Goal: Task Accomplishment & Management: Complete application form

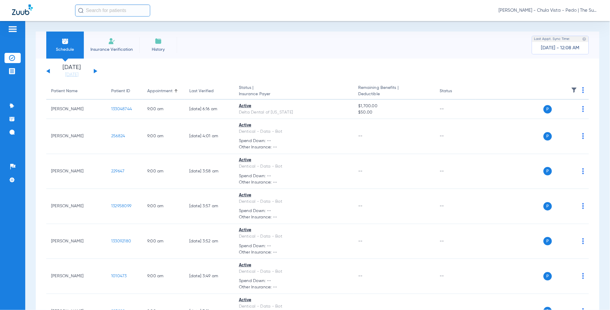
click at [135, 46] on li "Insurance Verification" at bounding box center [112, 45] width 56 height 27
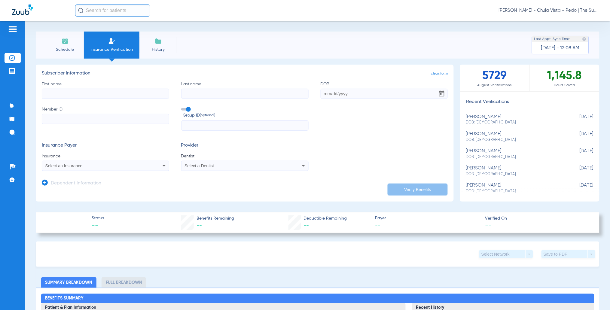
click at [78, 92] on input "First name" at bounding box center [105, 94] width 127 height 10
click at [78, 92] on input "[PERSON_NAME]" at bounding box center [105, 94] width 127 height 10
type input "Jisaiah"
click at [193, 94] on input "Last name" at bounding box center [244, 94] width 127 height 10
type input "[PERSON_NAME]"
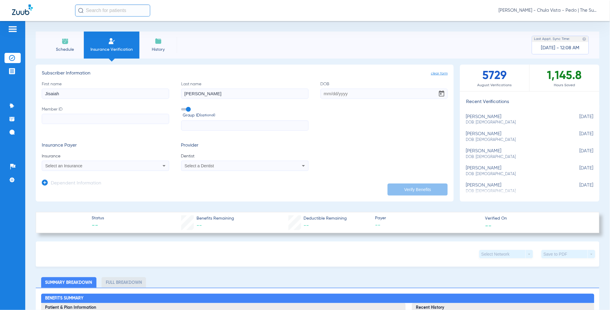
click at [321, 96] on input "DOB" at bounding box center [383, 94] width 127 height 10
type input "[DATE]"
paste input "98035591H"
type input "98035591H"
click at [185, 110] on span at bounding box center [185, 109] width 9 height 2
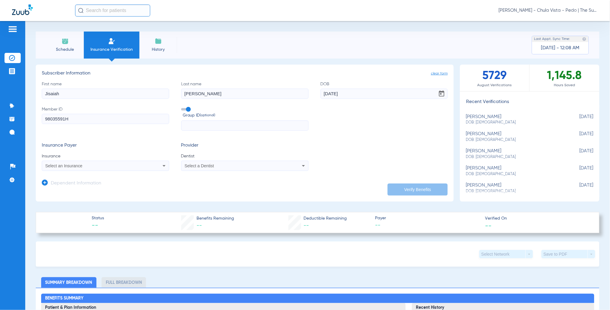
click at [182, 107] on input "Group ID (optional)" at bounding box center [182, 107] width 0 height 0
click at [80, 161] on mat-select "Select an Insurance" at bounding box center [105, 166] width 127 height 10
click at [80, 162] on div "Select an Insurance" at bounding box center [105, 165] width 127 height 7
type input "dentical"
click at [65, 185] on span "Dentical - Data - Bot" at bounding box center [66, 186] width 38 height 5
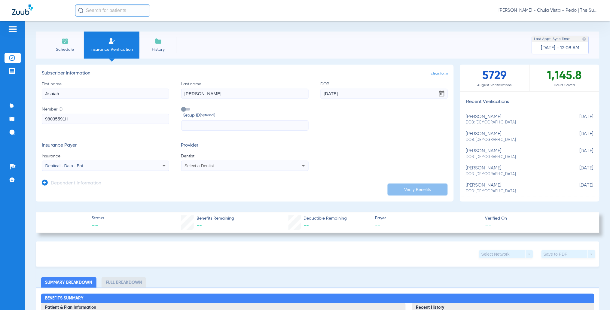
click at [190, 165] on span "Select a Dentist" at bounding box center [198, 165] width 29 height 5
type input "cui"
click at [193, 186] on span "[PERSON_NAME]" at bounding box center [201, 186] width 35 height 5
click at [413, 189] on button "Verify Benefits" at bounding box center [417, 189] width 60 height 12
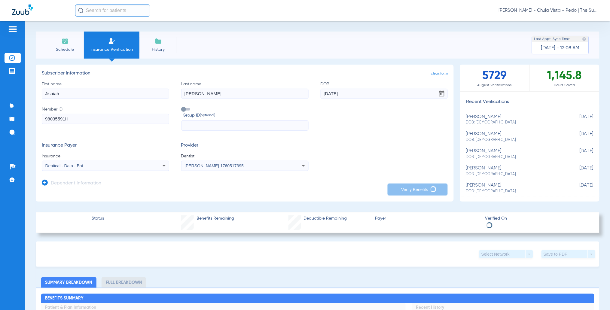
type input "[PERSON_NAME]"
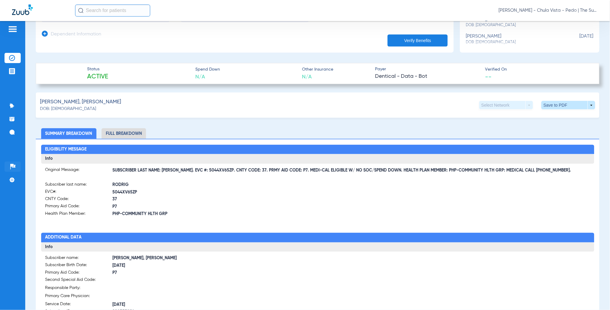
scroll to position [160, 0]
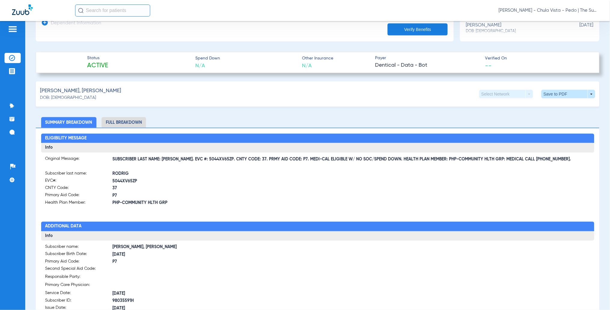
drag, startPoint x: 180, startPoint y: 158, endPoint x: 218, endPoint y: 160, distance: 38.2
click at [218, 160] on span "SUBSCRIBER LAST NAME: [PERSON_NAME]. EVC #: 5044XV65ZP. CNTY CODE: 37. PRMY AID…" at bounding box center [351, 159] width 477 height 6
copy span "EVC #: 5044XV65ZP"
click at [135, 99] on div "[PERSON_NAME], [PERSON_NAME] DOB: [DEMOGRAPHIC_DATA] Select Network arrow_drop_…" at bounding box center [317, 93] width 563 height 25
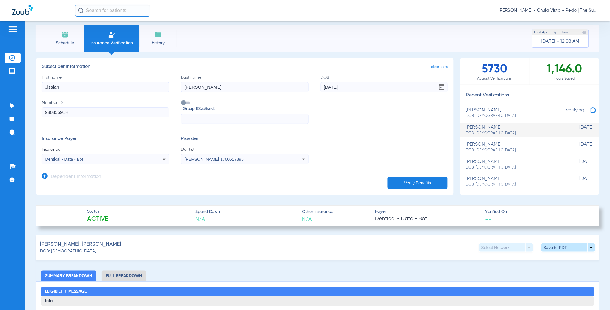
scroll to position [0, 0]
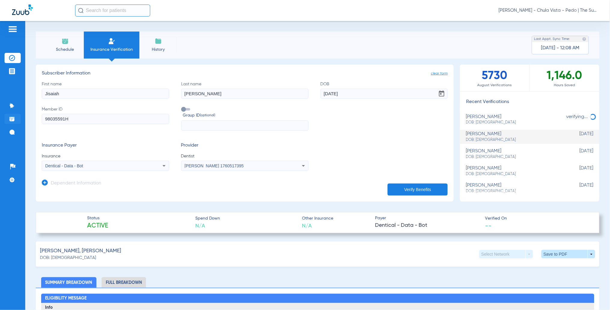
drag, startPoint x: 71, startPoint y: 120, endPoint x: 14, endPoint y: 120, distance: 57.0
click at [14, 120] on div "Patients Insurance Verification Treatment Acceptance Communication Activity App…" at bounding box center [305, 176] width 610 height 310
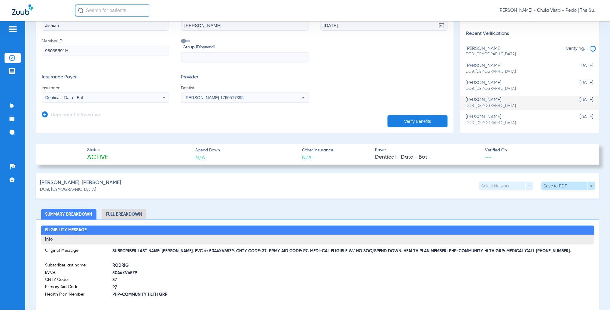
scroll to position [80, 0]
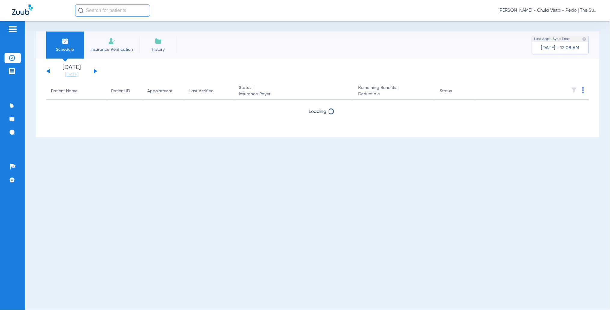
click at [123, 41] on li "Insurance Verification" at bounding box center [112, 45] width 56 height 27
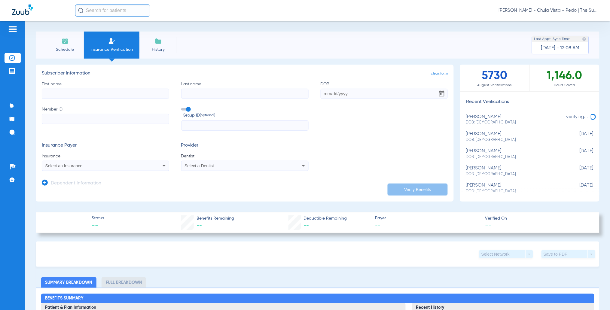
click at [62, 121] on input "Member ID" at bounding box center [105, 119] width 127 height 10
type input "028256794"
click at [53, 97] on input "First name" at bounding box center [105, 94] width 127 height 10
type input "Cattleya"
click at [200, 95] on input "Last name" at bounding box center [244, 94] width 127 height 10
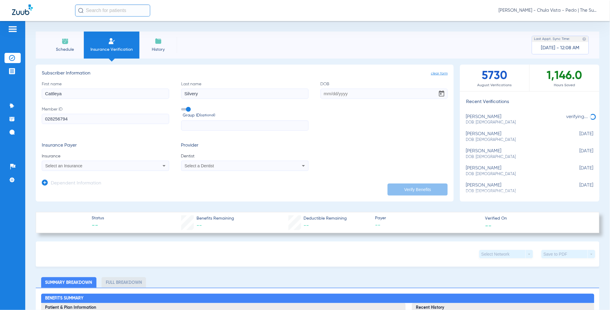
type input "Silvery"
click at [322, 90] on input "DOB" at bounding box center [383, 94] width 127 height 10
type input "05/27/2022"
click at [181, 105] on div "First name Cattleya Last name Silvery DOB 05/27/2022 Member ID 028256794 Group …" at bounding box center [245, 106] width 406 height 50
click at [182, 109] on span at bounding box center [185, 109] width 9 height 2
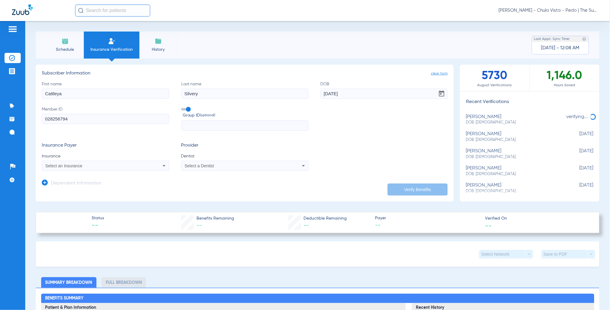
click at [182, 107] on input "Group ID (optional)" at bounding box center [182, 107] width 0 height 0
click at [74, 168] on div "Select an Insurance" at bounding box center [105, 165] width 127 height 7
type input "dentical"
click at [78, 185] on span "Dentical - Data - Bot" at bounding box center [66, 186] width 38 height 5
click at [211, 165] on span "Select a Dentist" at bounding box center [198, 165] width 29 height 5
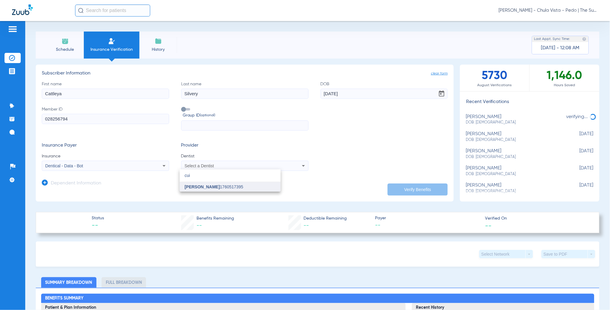
type input "cui"
click at [220, 185] on span "Zenaida Cuisia 1760517395" at bounding box center [213, 187] width 59 height 4
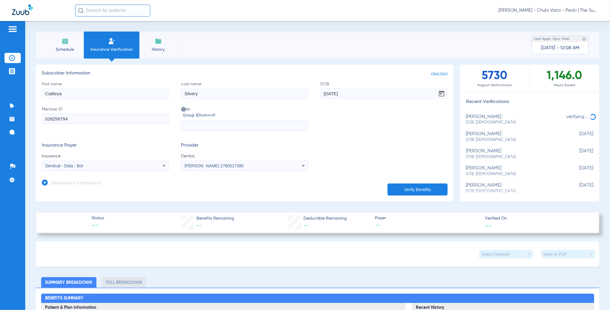
click at [391, 192] on button "Verify Benefits" at bounding box center [417, 189] width 60 height 12
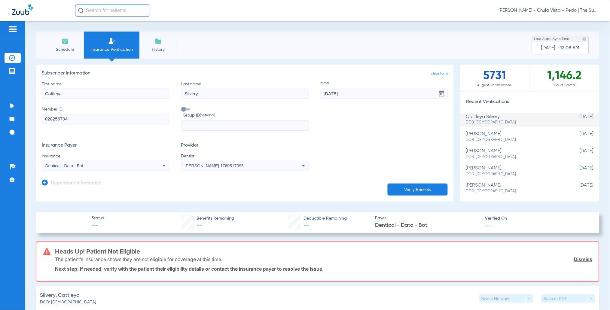
click at [145, 191] on app-manual-verification-form "clear form Subscriber Information First name Cattleya Last name Silvery DOB 05/…" at bounding box center [245, 133] width 418 height 137
